Goal: Task Accomplishment & Management: Complete application form

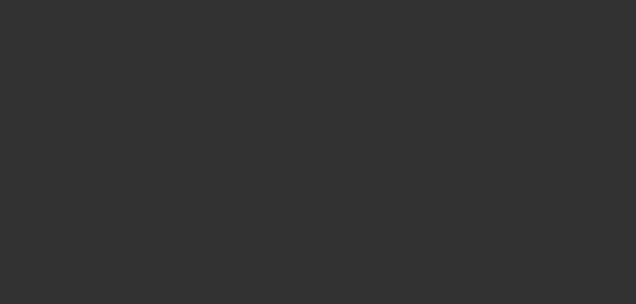
select select "3"
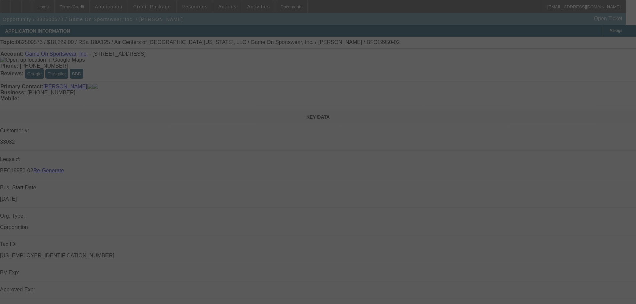
select select "0"
select select "6"
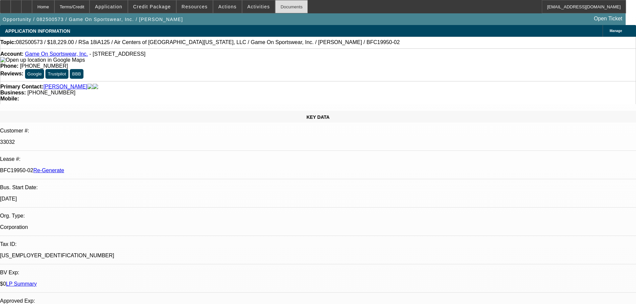
click at [288, 3] on div "Documents" at bounding box center [291, 6] width 33 height 13
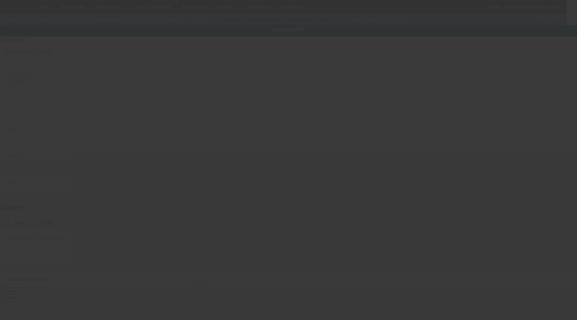
type input "CBV1001181"
type input "RSa"
type input "18iA125"
radio input "true"
type textarea "Air Compressor"
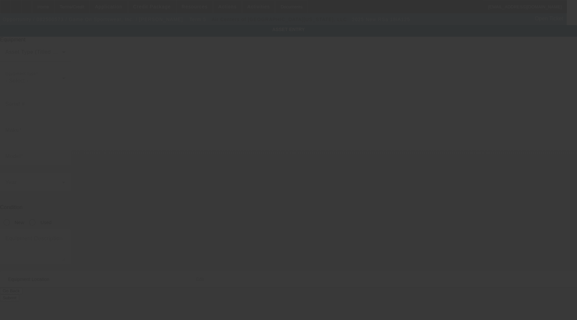
type input "9104 NW 105th Way"
type input "Medley"
type input "33178"
type input "Miami-Dade"
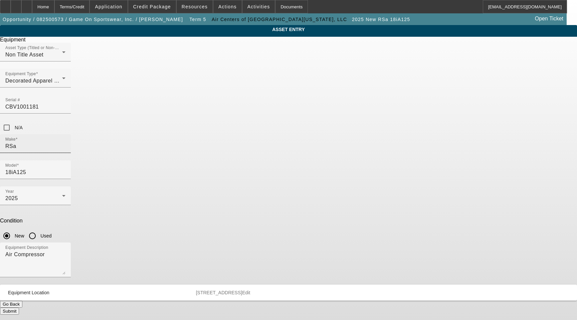
drag, startPoint x: 229, startPoint y: 121, endPoint x: 218, endPoint y: 121, distance: 11.4
click at [65, 142] on input "RSa" at bounding box center [35, 146] width 60 height 8
drag, startPoint x: 215, startPoint y: 121, endPoint x: 154, endPoint y: 120, distance: 61.1
click at [154, 120] on div "ASSET ENTRY Delete asset Equipment Asset Type (Titled or Non-Titled) Non Title …" at bounding box center [288, 170] width 577 height 290
type input "Ingersoll Rand"
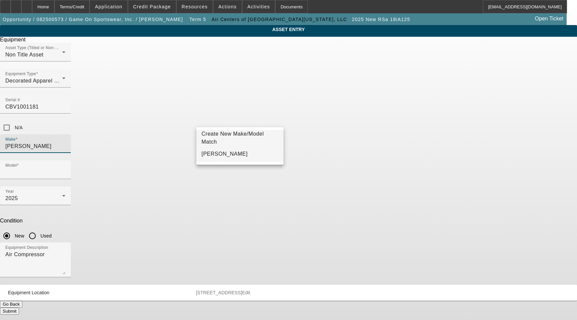
click at [221, 154] on span "Ingersoll Rand" at bounding box center [225, 154] width 46 height 6
click at [65, 168] on input "Model" at bounding box center [35, 172] width 60 height 8
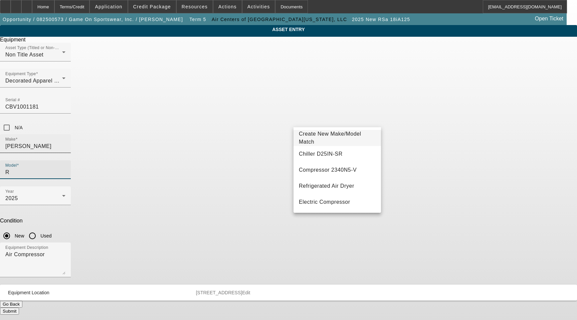
drag, startPoint x: 312, startPoint y: 122, endPoint x: 276, endPoint y: 120, distance: 35.5
click at [276, 134] on div "Make Ingersoll Rand Model R" at bounding box center [288, 160] width 577 height 52
paste input "Sa18iA125"
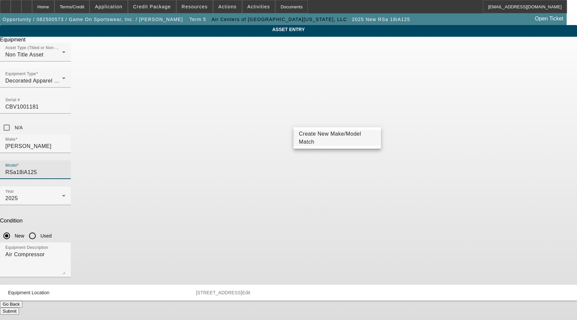
type input "RSa18iA125"
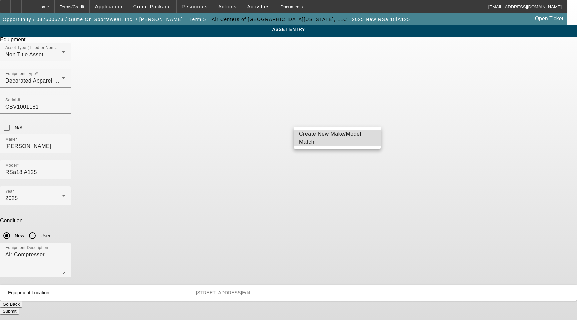
click at [325, 137] on span "Create New Make/Model Match" at bounding box center [330, 138] width 62 height 14
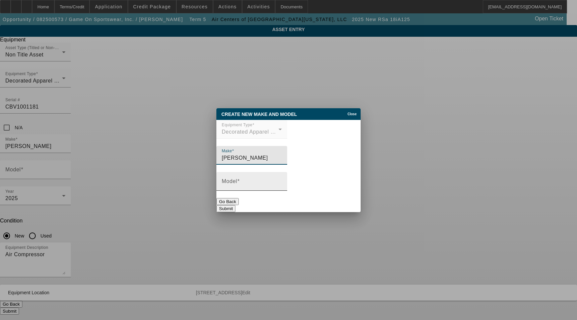
click at [254, 186] on input "Model" at bounding box center [252, 184] width 60 height 8
paste input "RSa18iA125"
type input "RSa18iA125"
click at [235, 206] on button "Submit" at bounding box center [225, 208] width 19 height 7
type input "RSa18iA125"
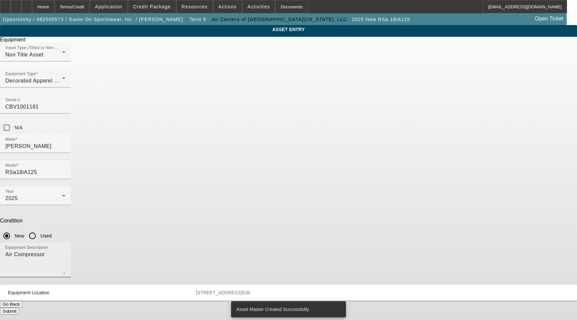
click at [65, 250] on textarea "Air Compressor" at bounding box center [35, 262] width 60 height 24
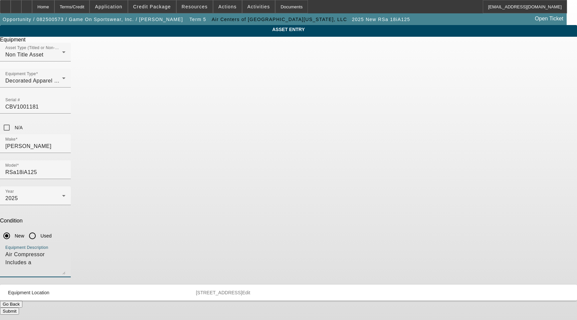
click at [65, 250] on textarea "Air Compressor Includes a" at bounding box center [35, 262] width 60 height 24
type textarea "Air Compressor Includes All Options, Attachments, and Accessories"
click at [19, 308] on button "Submit" at bounding box center [9, 311] width 19 height 7
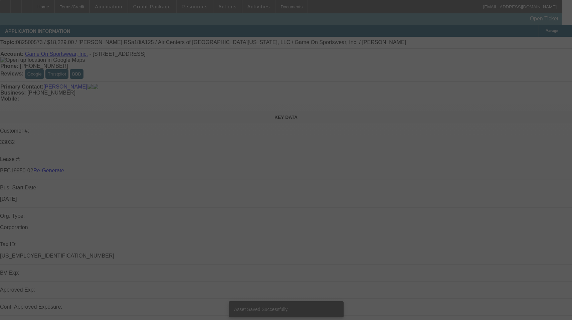
select select "3"
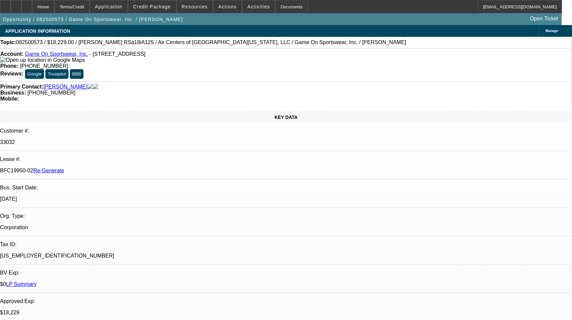
select select "0"
select select "6"
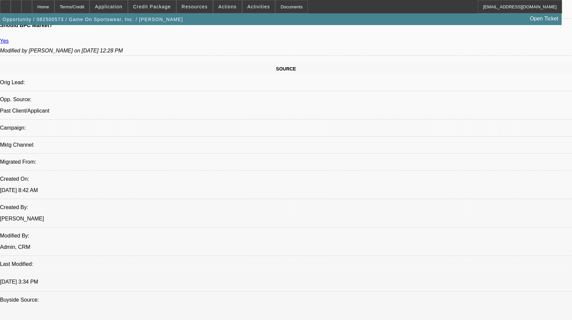
scroll to position [401, 0]
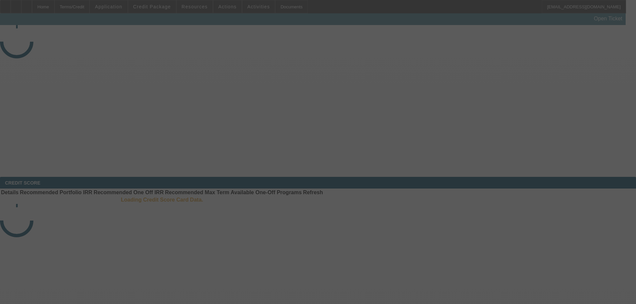
select select "4"
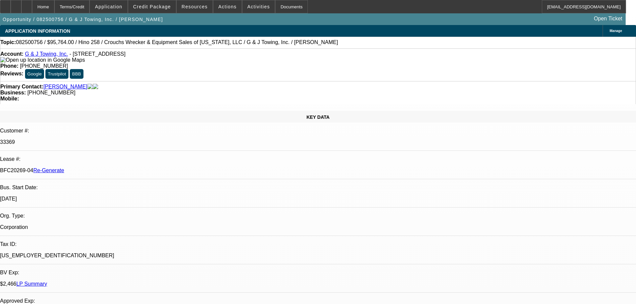
select select "0"
select select "6"
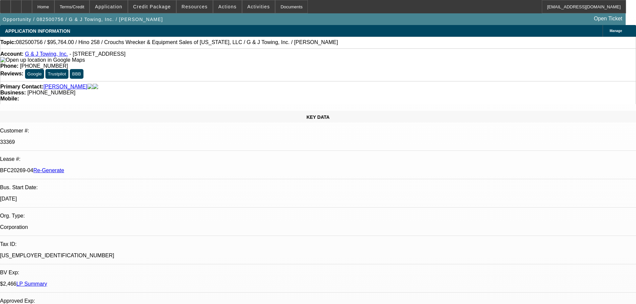
scroll to position [367, 0]
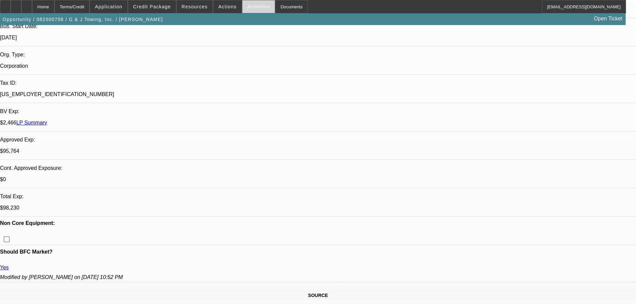
scroll to position [167, 0]
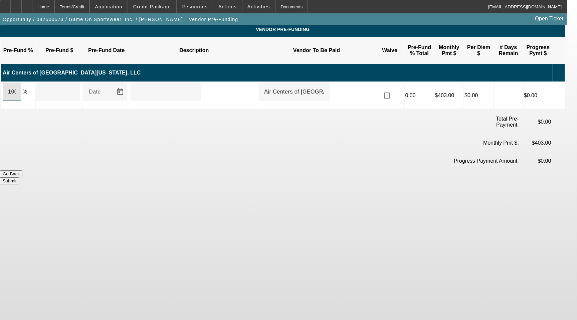
drag, startPoint x: 26, startPoint y: 82, endPoint x: 30, endPoint y: 83, distance: 4.4
click at [21, 83] on div "100" at bounding box center [12, 91] width 18 height 19
type input "$18,229.00"
click at [90, 83] on td "Date" at bounding box center [106, 95] width 46 height 27
click at [175, 88] on input "text" at bounding box center [166, 92] width 60 height 8
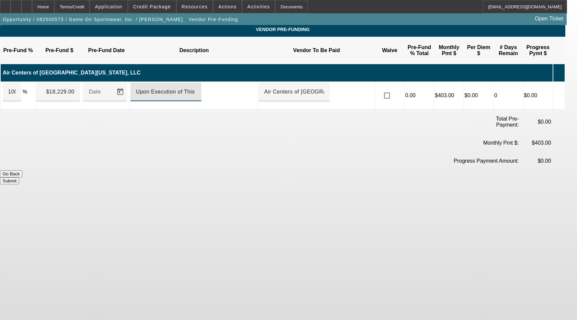
type input "Upon Execution of This Agreement"
click at [19, 177] on button "Submit" at bounding box center [9, 180] width 19 height 7
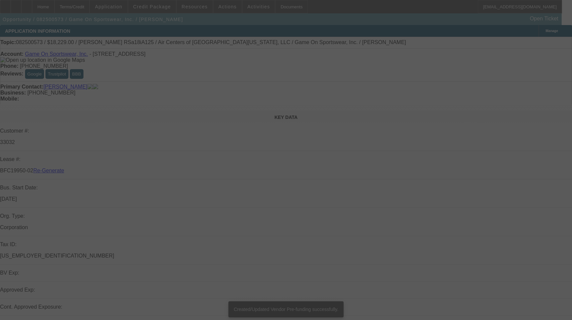
select select "3"
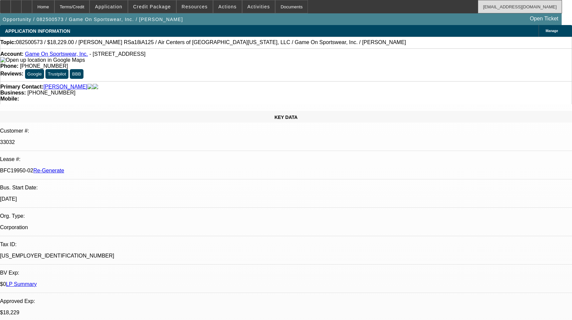
select select "0"
select select "6"
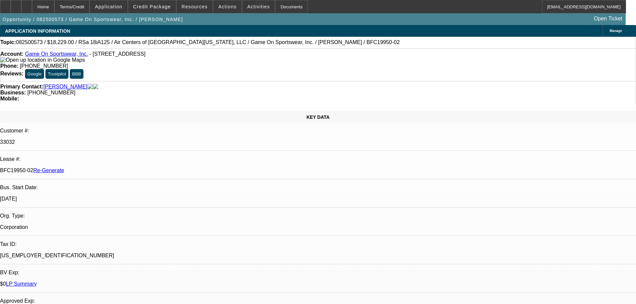
select select "3"
select select "0"
select select "6"
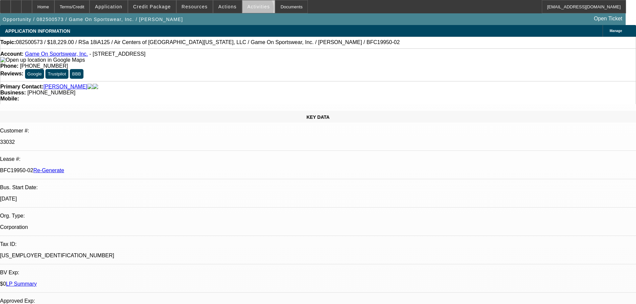
click at [250, 10] on span at bounding box center [258, 7] width 33 height 16
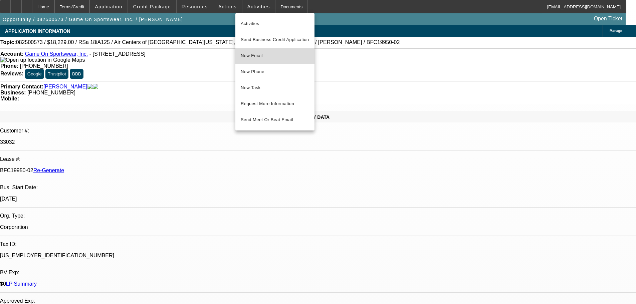
click at [265, 54] on span "New Email" at bounding box center [275, 56] width 68 height 8
